Goal: Information Seeking & Learning: Learn about a topic

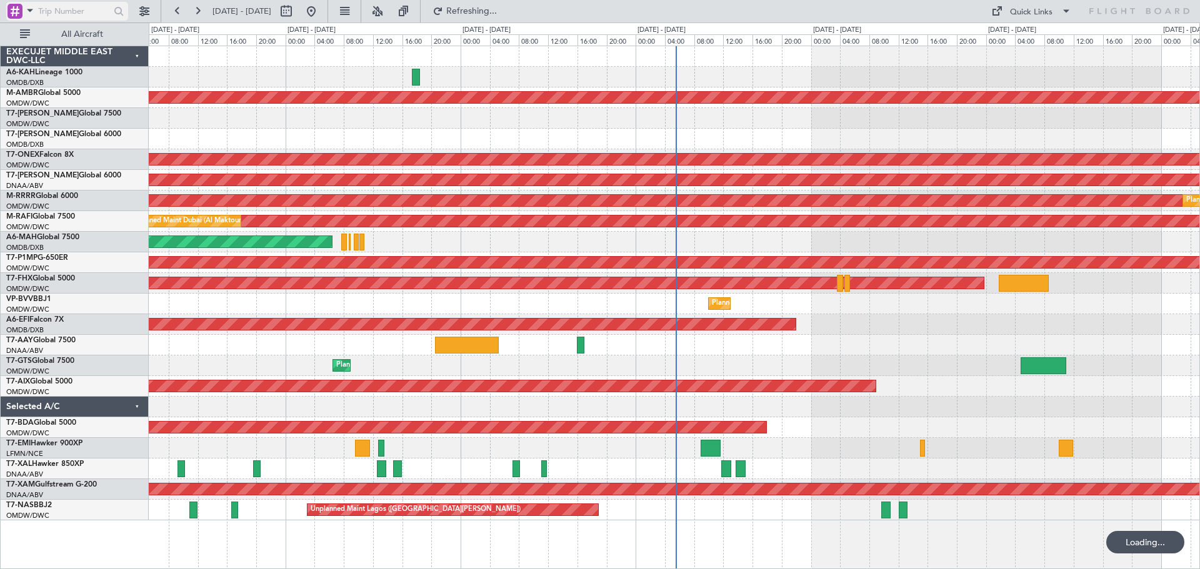
click at [27, 11] on span at bounding box center [29, 10] width 15 height 16
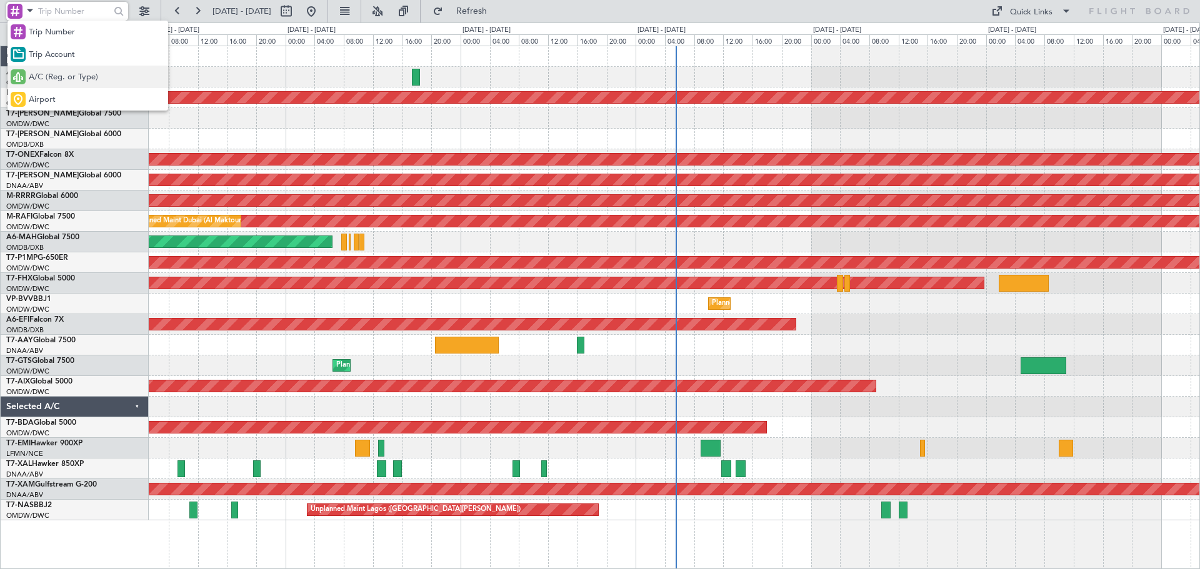
click at [56, 85] on div "A/C (Reg. or Type)" at bounding box center [87, 77] width 161 height 22
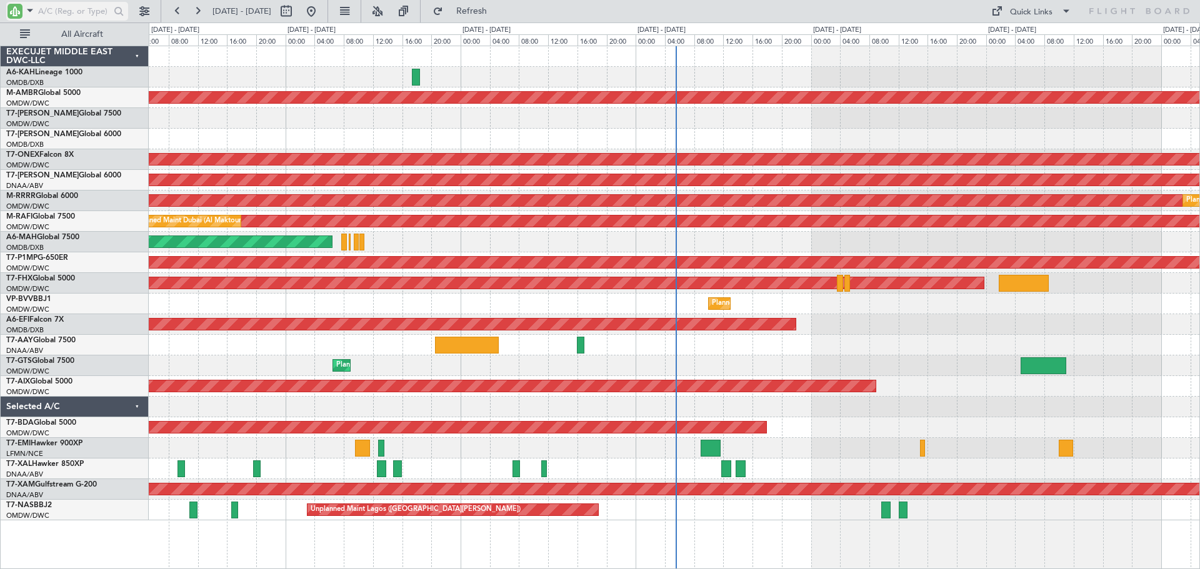
click at [44, 11] on input "text" at bounding box center [74, 11] width 72 height 19
click at [172, 8] on button at bounding box center [177, 11] width 20 height 20
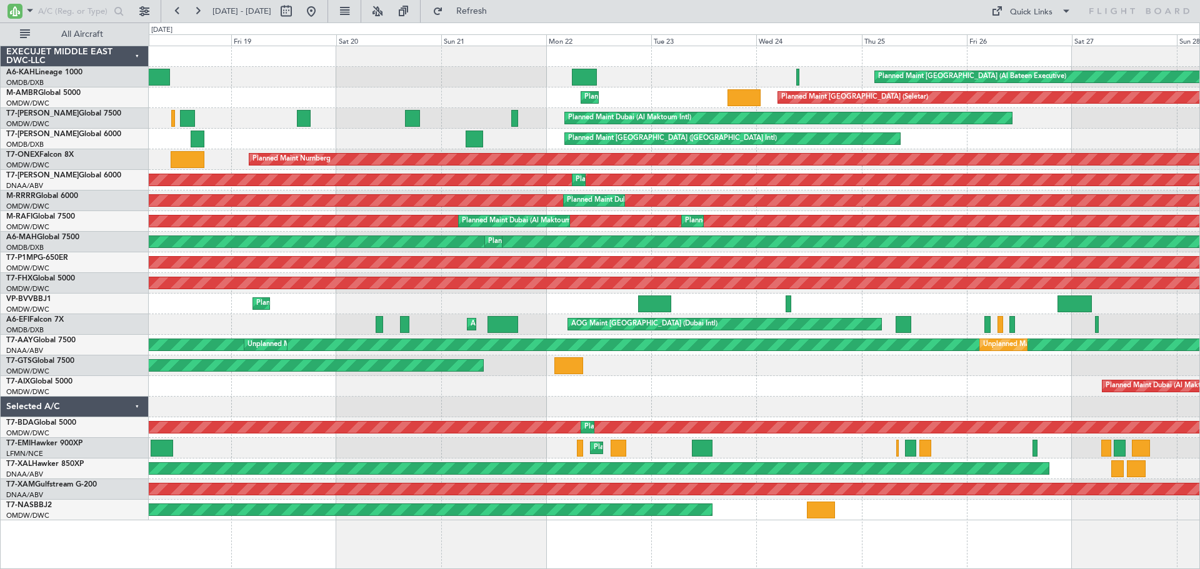
click at [1056, 467] on div "Planned Maint [PERSON_NAME]" at bounding box center [674, 469] width 1050 height 21
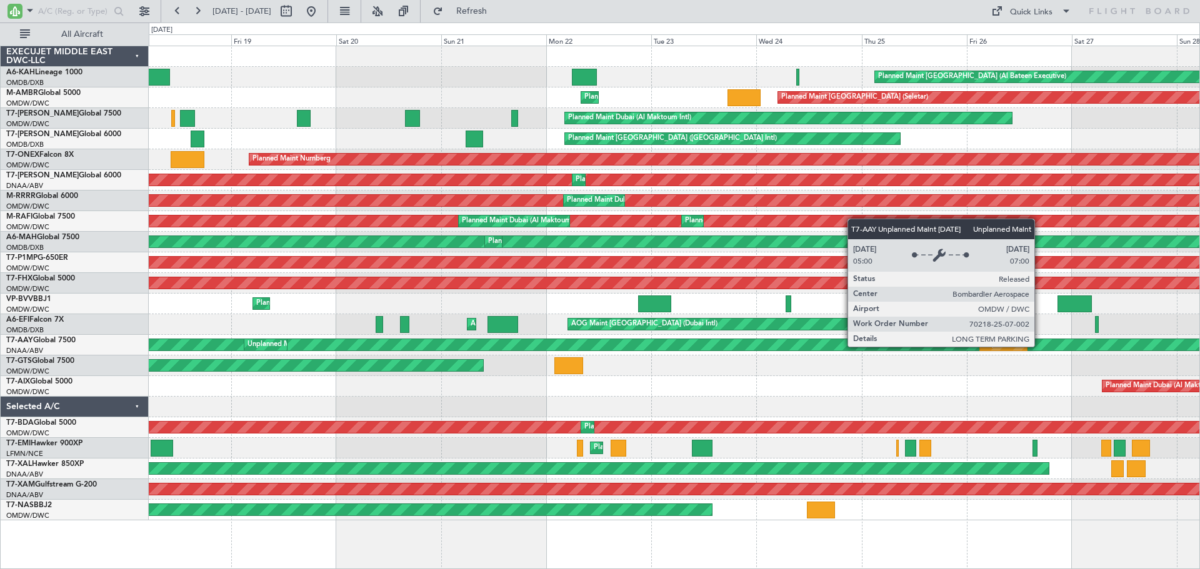
click at [1038, 344] on div "Unplanned Maint [GEOGRAPHIC_DATA] (Al Maktoum Intl)" at bounding box center [205, 344] width 2213 height 11
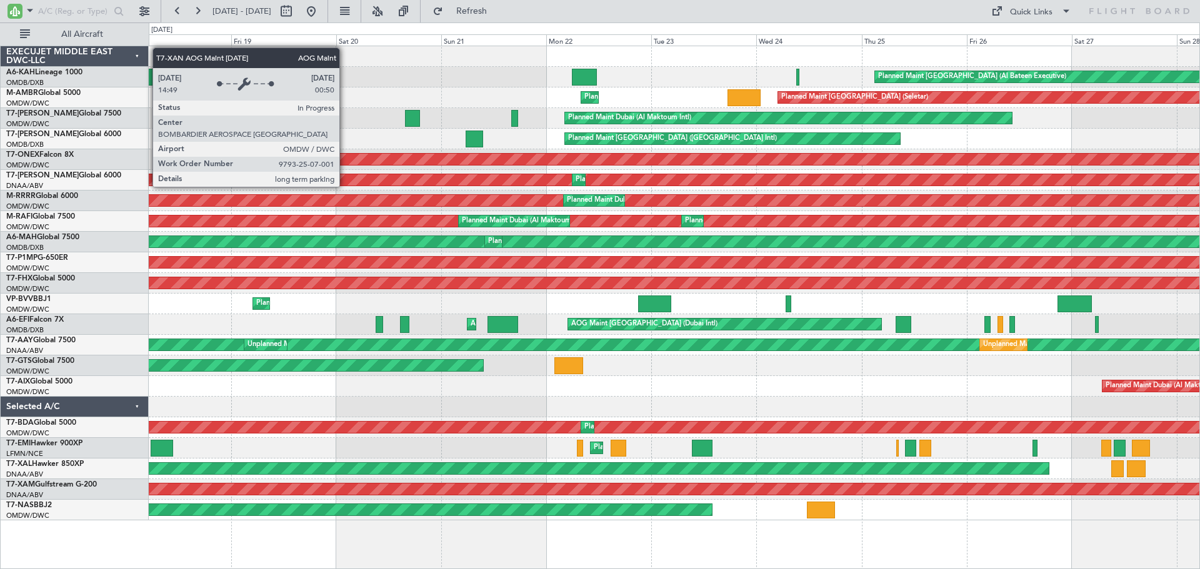
click at [322, 176] on div "AOG Maint Dubai (Al Maktoum Intl)" at bounding box center [674, 179] width 3150 height 11
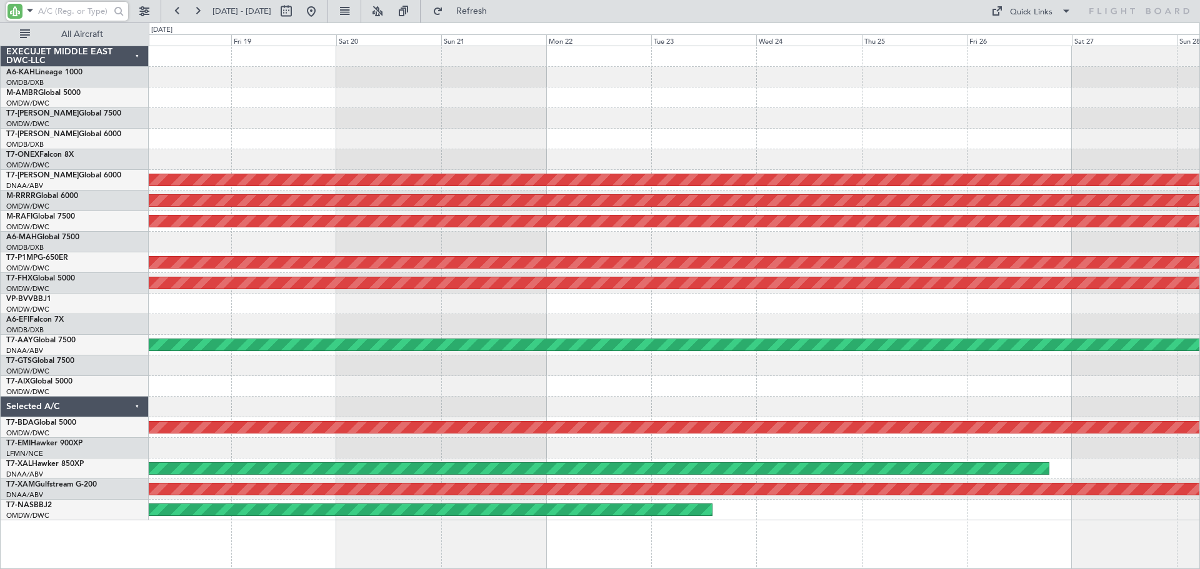
click at [59, 9] on input "text" at bounding box center [74, 11] width 72 height 19
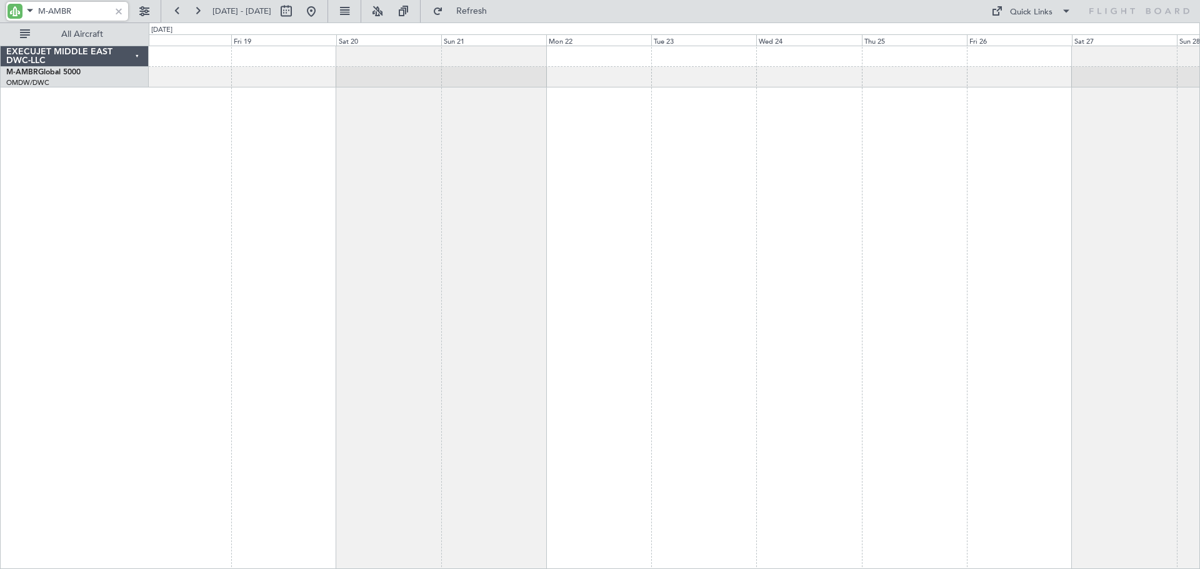
type input "M-AMBR"
click at [176, 15] on button at bounding box center [177, 11] width 20 height 20
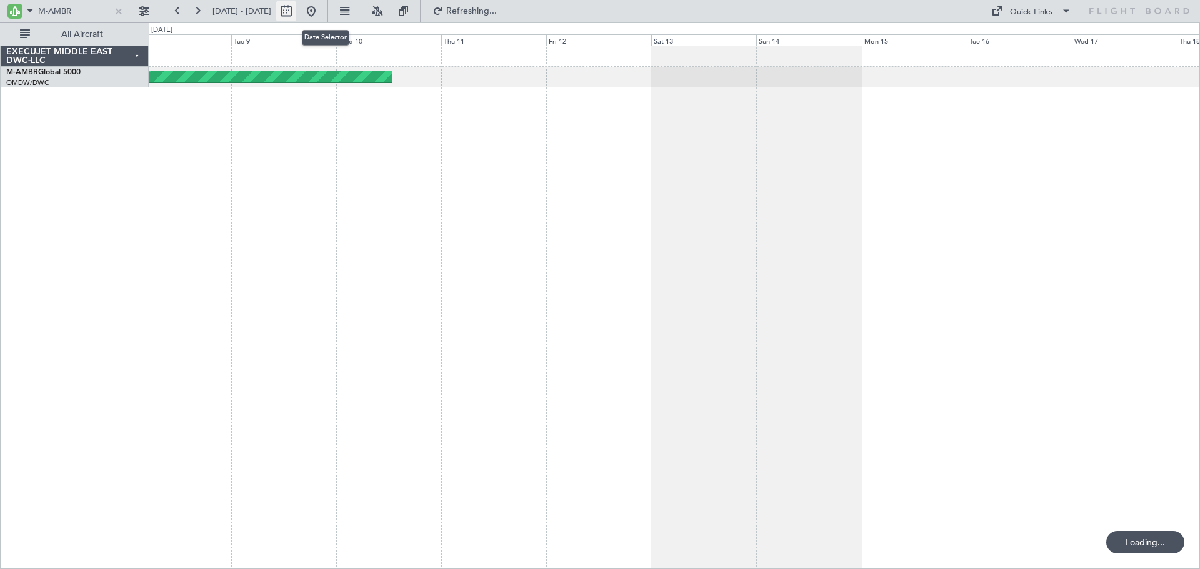
click at [296, 13] on button at bounding box center [286, 11] width 20 height 20
select select "9"
select select "2025"
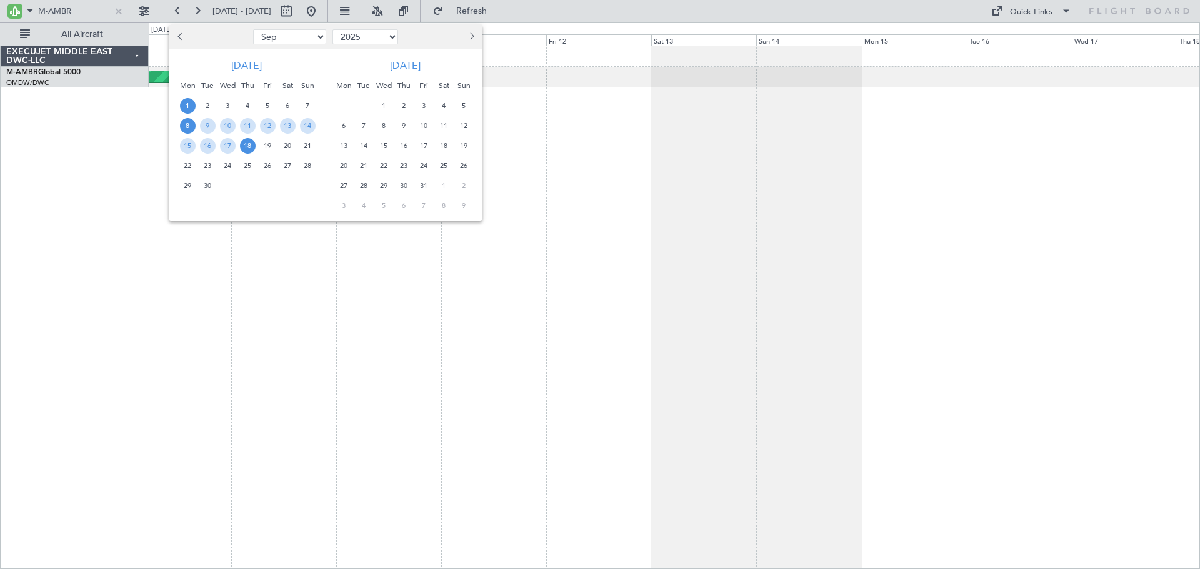
click at [187, 104] on span "1" at bounding box center [188, 106] width 16 height 16
click at [187, 140] on span "15" at bounding box center [188, 146] width 16 height 16
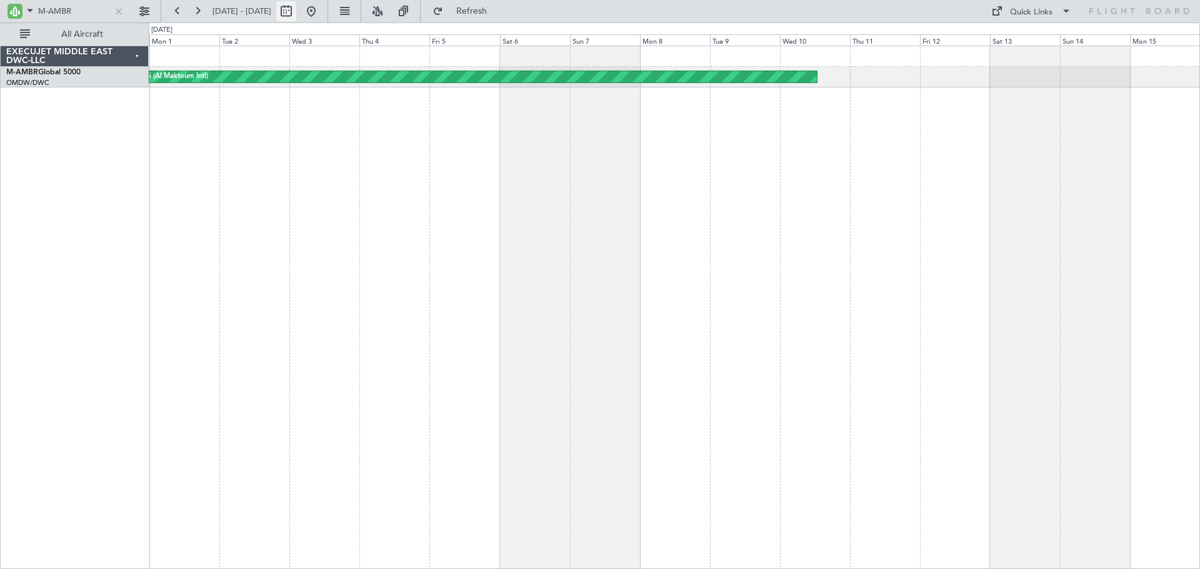
click at [296, 11] on button at bounding box center [286, 11] width 20 height 20
select select "9"
select select "2025"
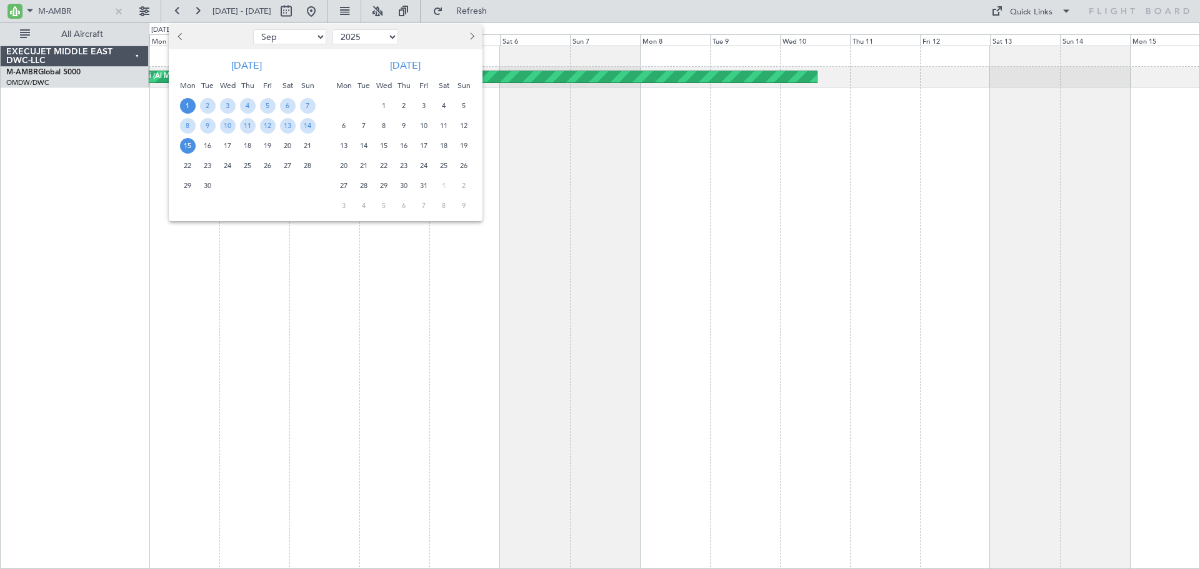
click at [209, 150] on span "16" at bounding box center [208, 146] width 16 height 16
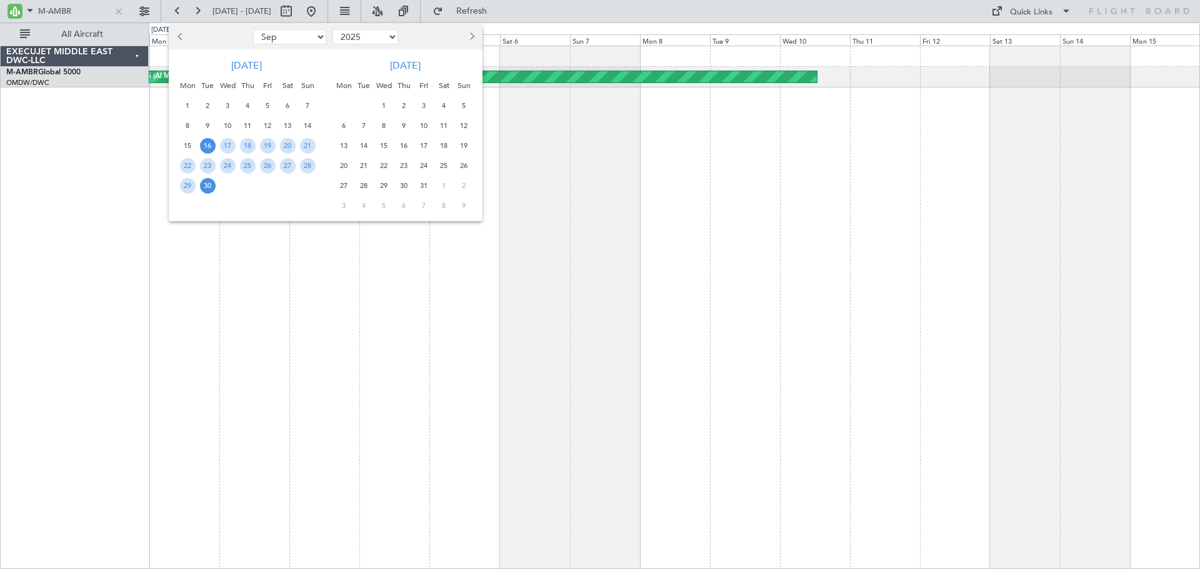
click at [212, 184] on span "30" at bounding box center [208, 186] width 16 height 16
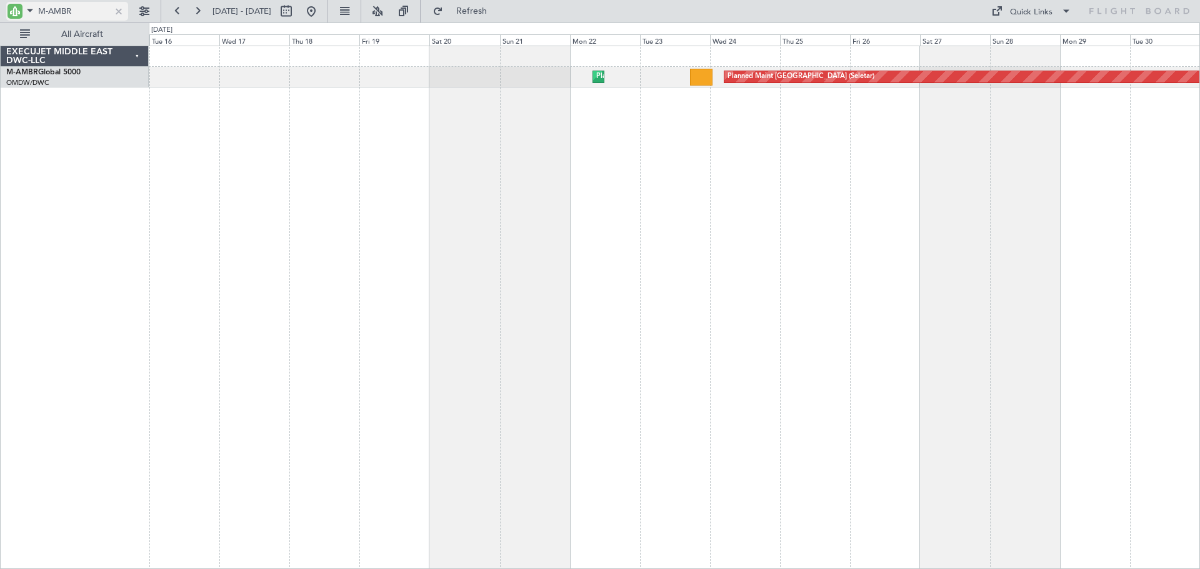
click at [59, 17] on input "M-AMBR" at bounding box center [74, 11] width 72 height 19
drag, startPoint x: 76, startPoint y: 12, endPoint x: 22, endPoint y: 7, distance: 54.0
click at [22, 7] on div "M-AMBR" at bounding box center [67, 11] width 122 height 19
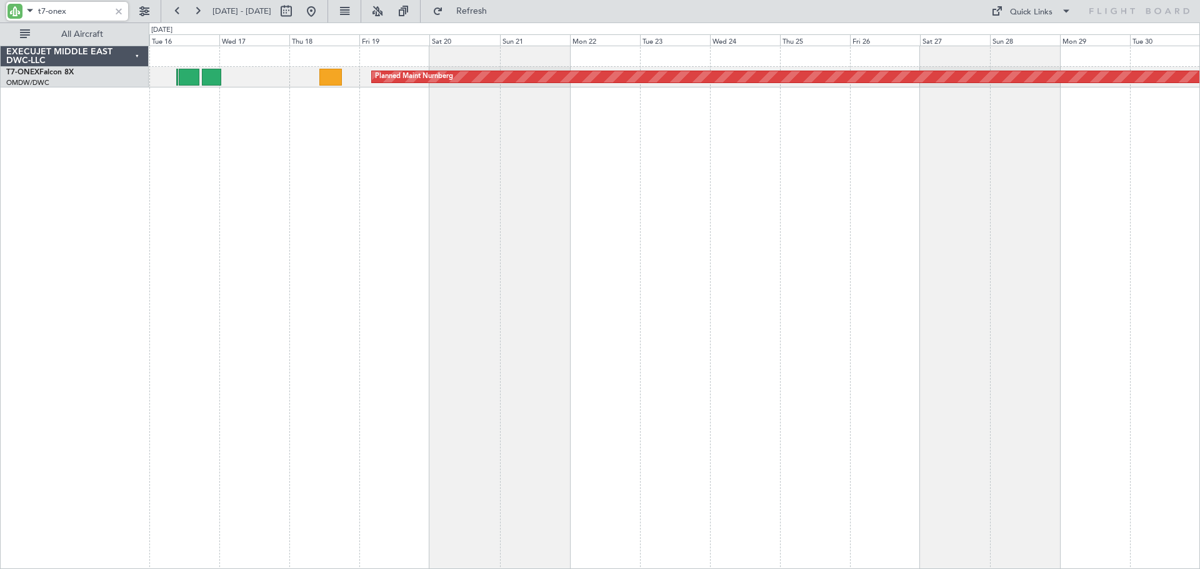
drag, startPoint x: 73, startPoint y: 9, endPoint x: 46, endPoint y: 8, distance: 26.9
click at [46, 8] on input "t7-onex" at bounding box center [74, 11] width 72 height 19
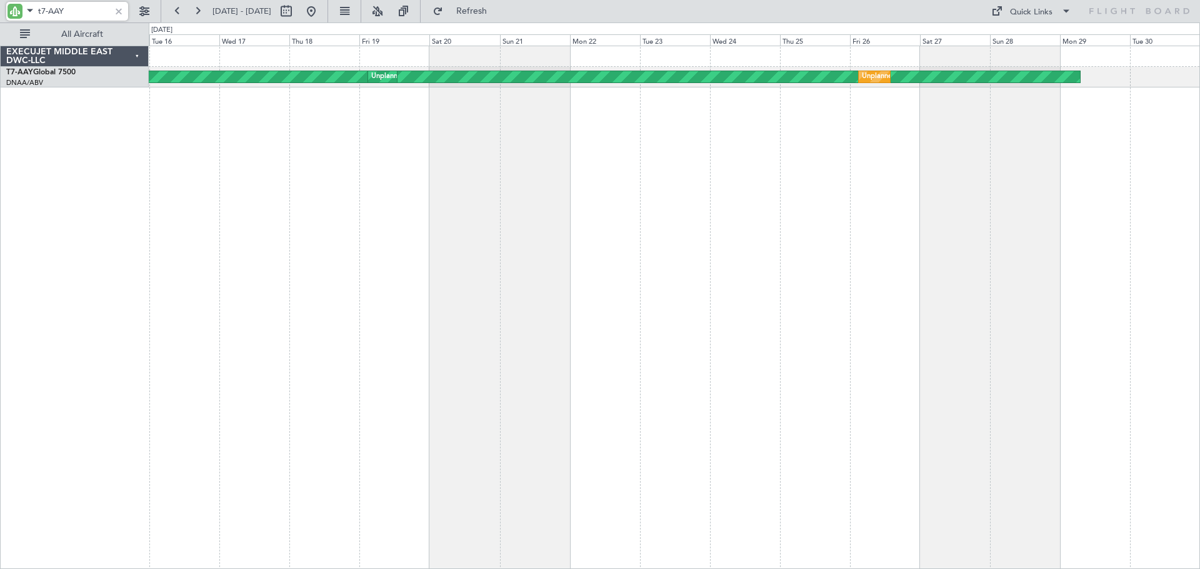
type input "t7-AAY"
click at [184, 9] on button at bounding box center [177, 11] width 20 height 20
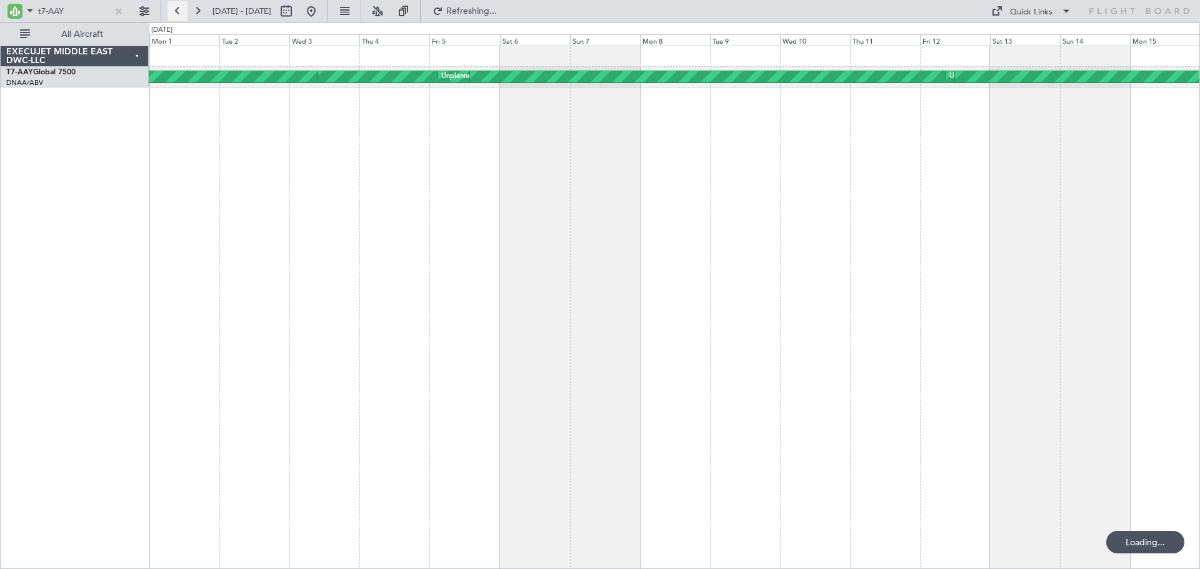
click at [185, 12] on button at bounding box center [177, 11] width 20 height 20
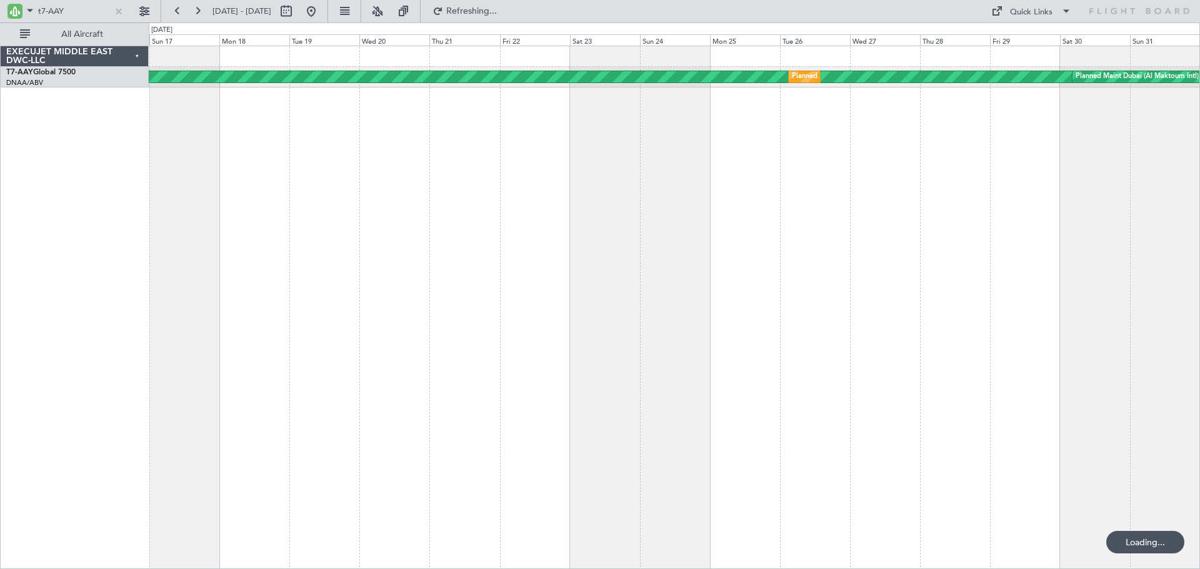
click at [209, 17] on span "17 Aug 2025 - 31 Aug 2025" at bounding box center [241, 11] width 69 height 20
click at [201, 19] on button at bounding box center [197, 11] width 20 height 20
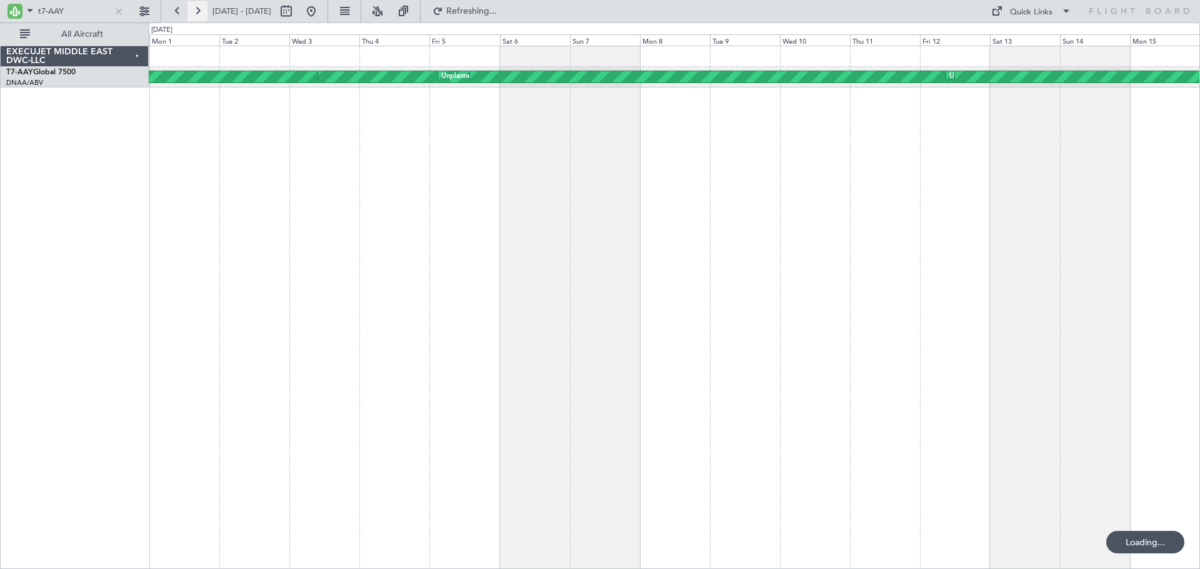
click at [201, 19] on button at bounding box center [197, 11] width 20 height 20
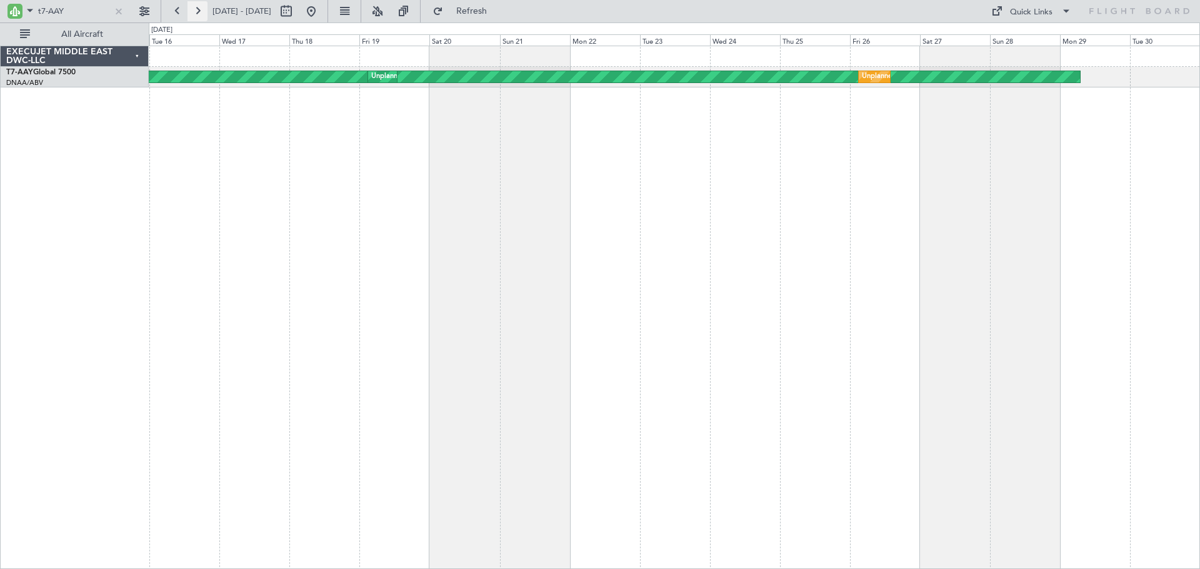
click at [195, 8] on button at bounding box center [197, 11] width 20 height 20
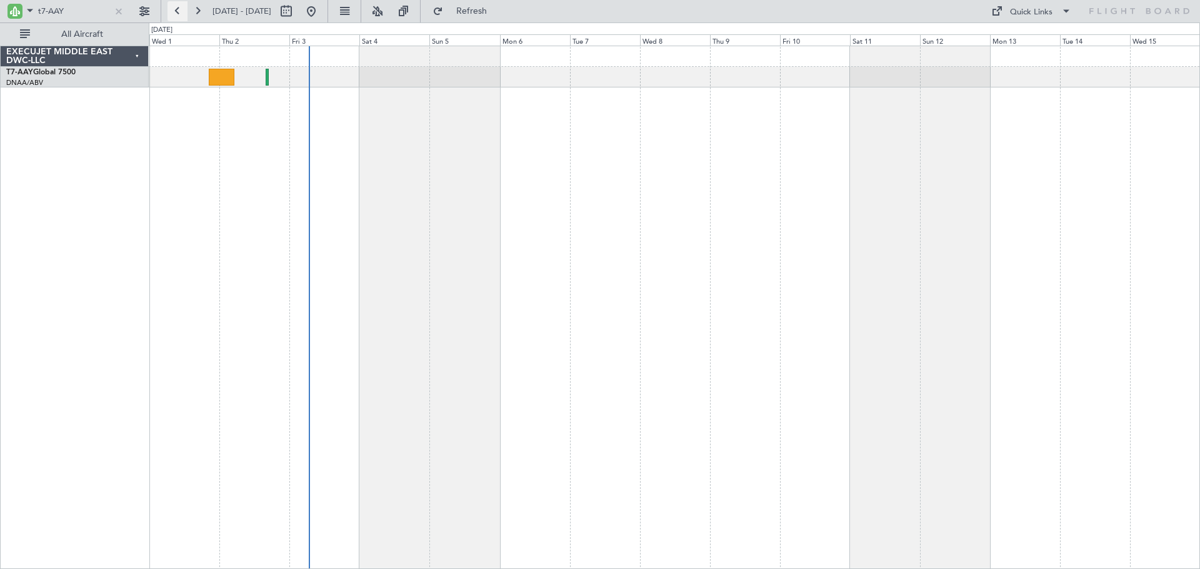
click at [175, 6] on button at bounding box center [177, 11] width 20 height 20
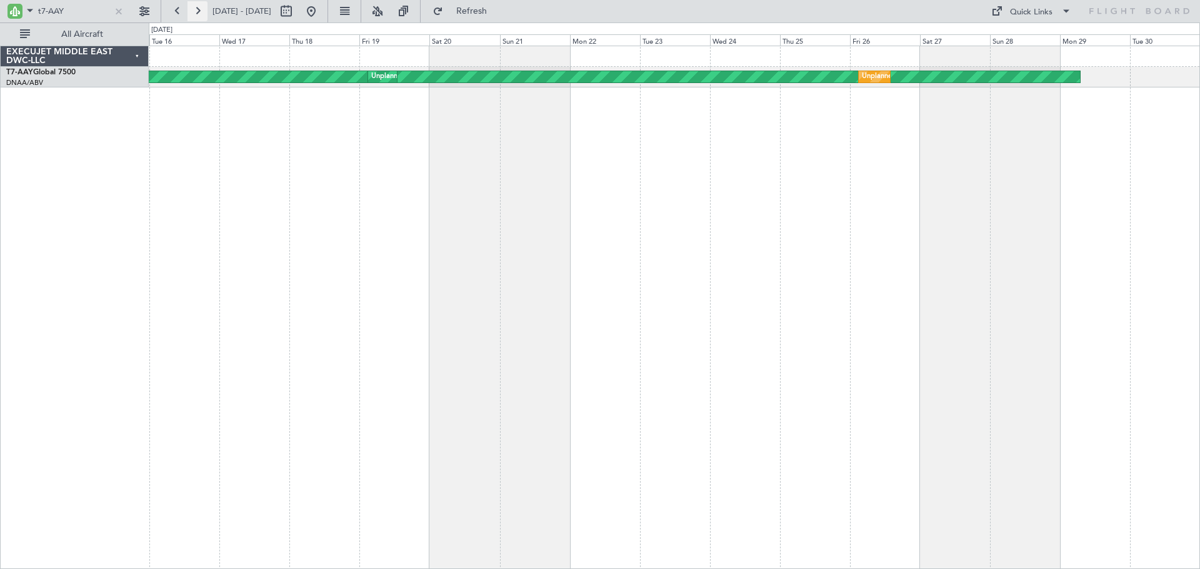
click at [205, 11] on button at bounding box center [197, 11] width 20 height 20
